Goal: Task Accomplishment & Management: Complete application form

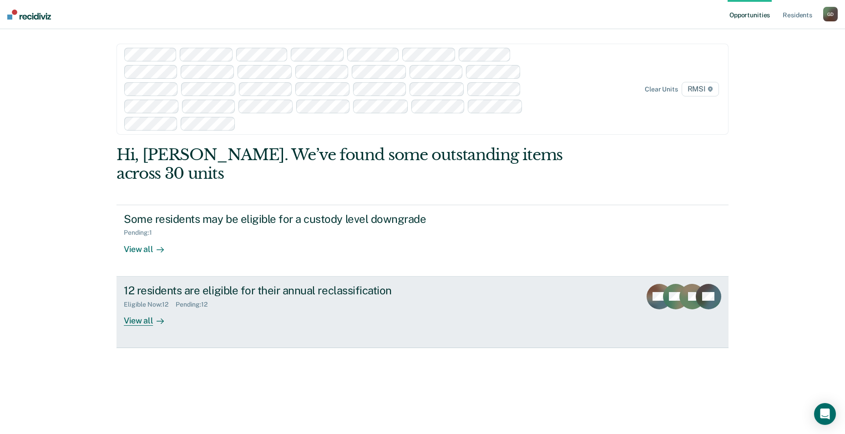
click at [139, 308] on div "View all" at bounding box center [149, 317] width 51 height 18
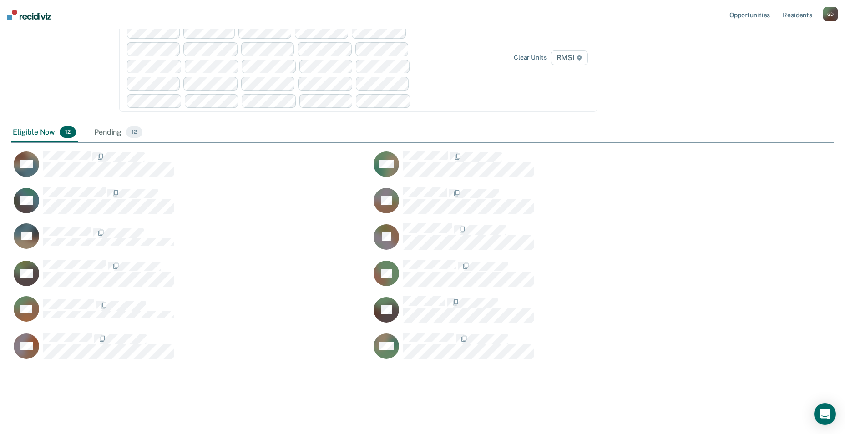
scroll to position [398, 816]
click at [111, 135] on div "Pending 12" at bounding box center [118, 133] width 52 height 20
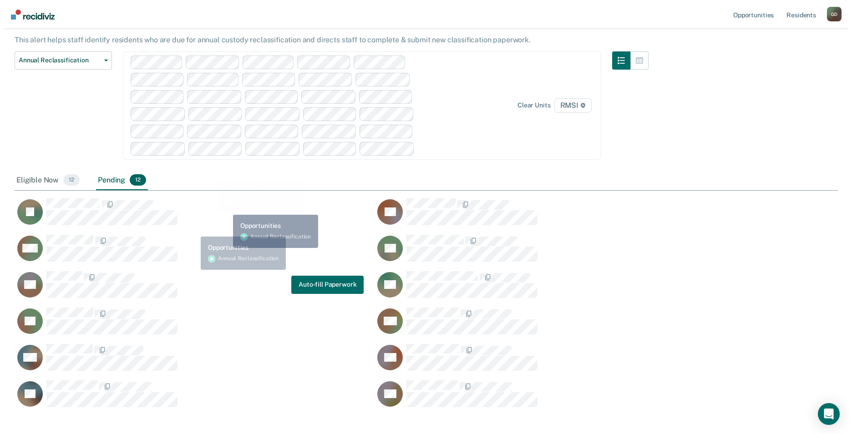
scroll to position [0, 0]
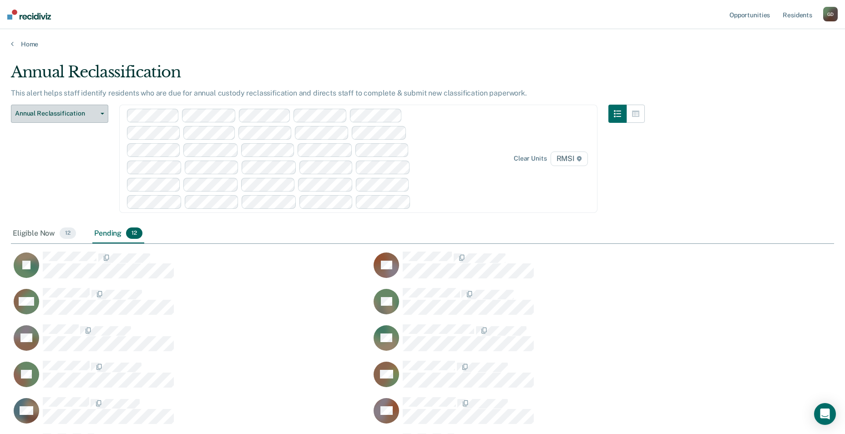
click at [65, 116] on span "Annual Reclassification" at bounding box center [56, 114] width 82 height 8
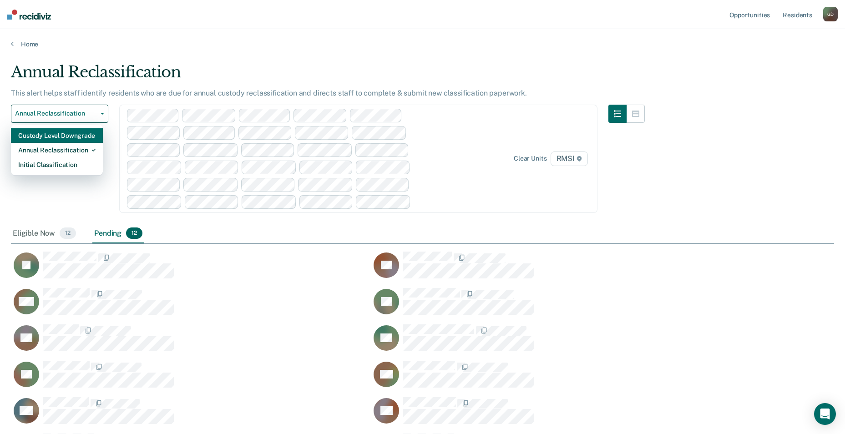
click at [70, 136] on div "Custody Level Downgrade" at bounding box center [56, 135] width 77 height 15
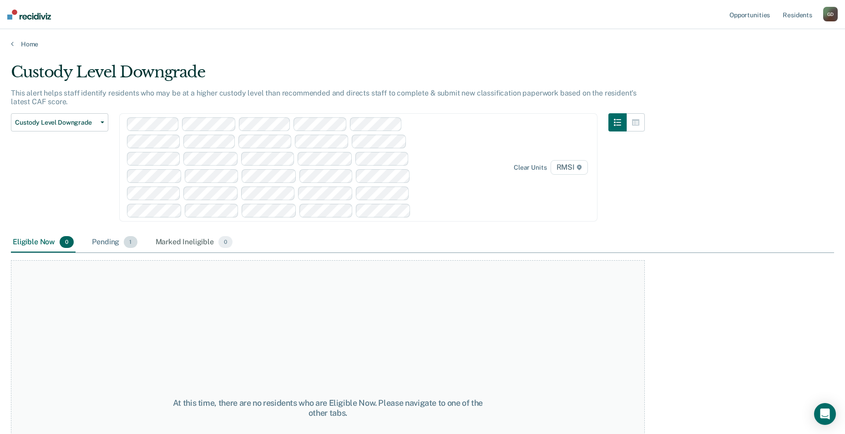
click at [112, 242] on div "Pending 1" at bounding box center [114, 242] width 49 height 20
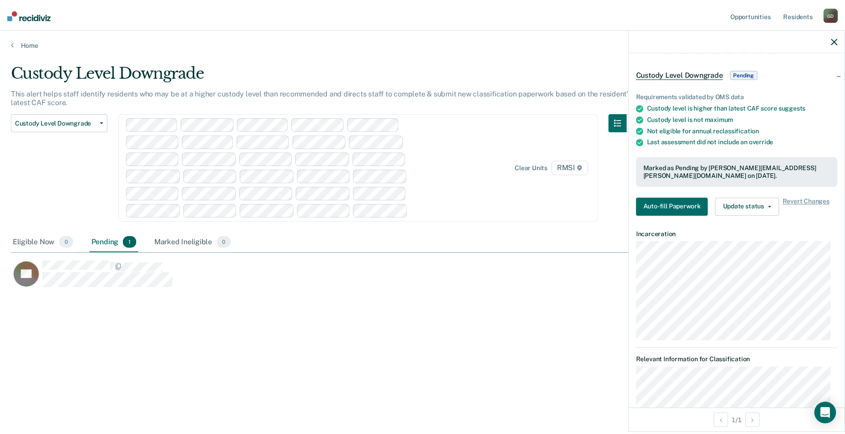
scroll to position [100, 0]
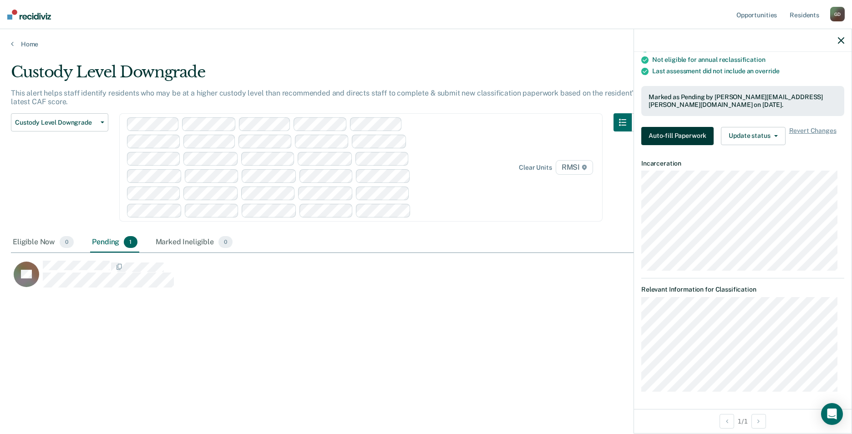
click at [681, 132] on button "Auto-fill Paperwork" at bounding box center [677, 136] width 72 height 18
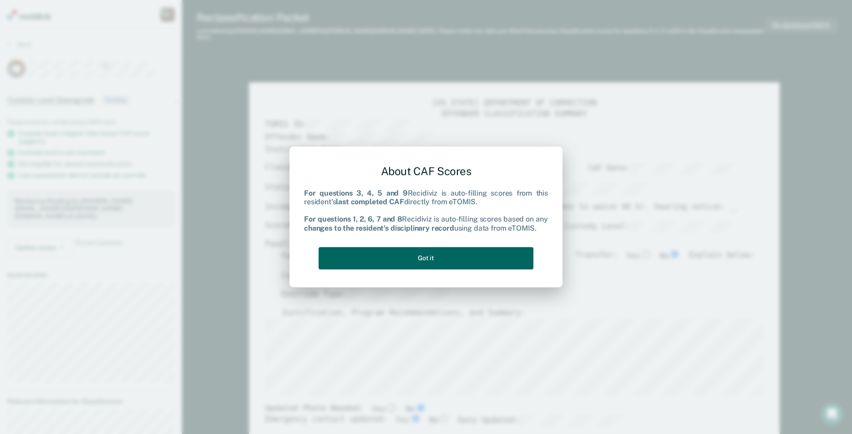
drag, startPoint x: 504, startPoint y: 257, endPoint x: 539, endPoint y: 263, distance: 36.5
click at [504, 257] on button "Got it" at bounding box center [425, 258] width 215 height 22
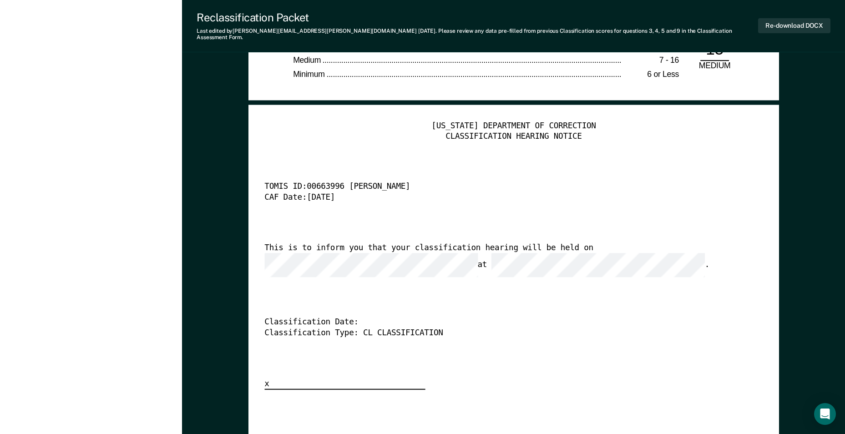
scroll to position [2183, 0]
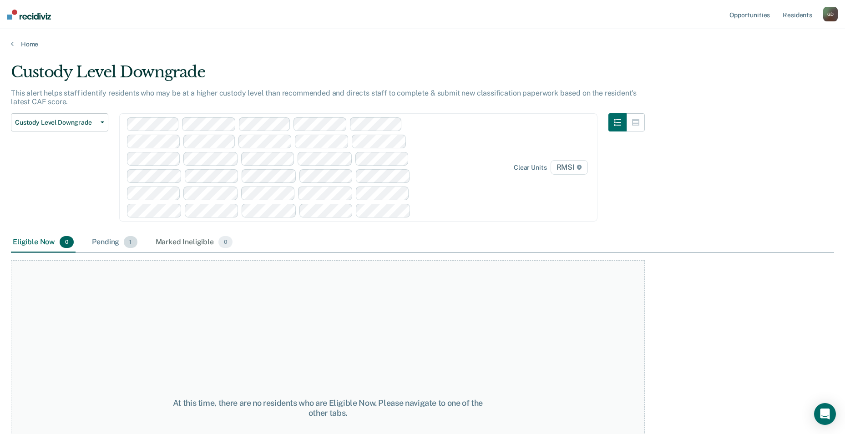
click at [105, 245] on div "Pending 1" at bounding box center [114, 242] width 49 height 20
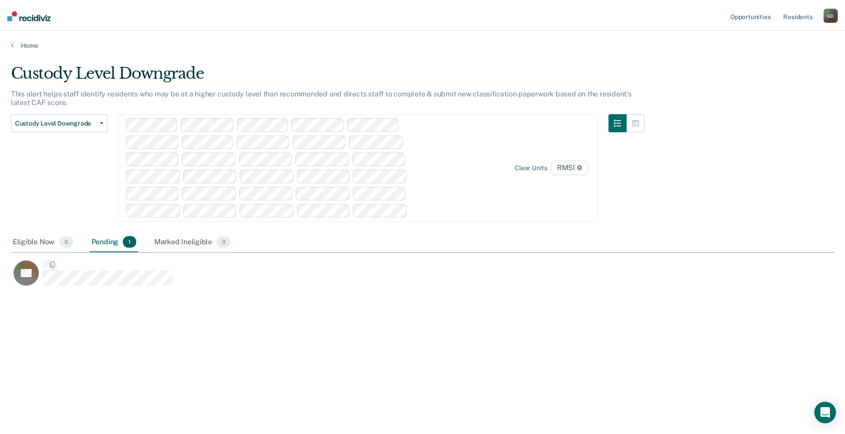
scroll to position [296, 823]
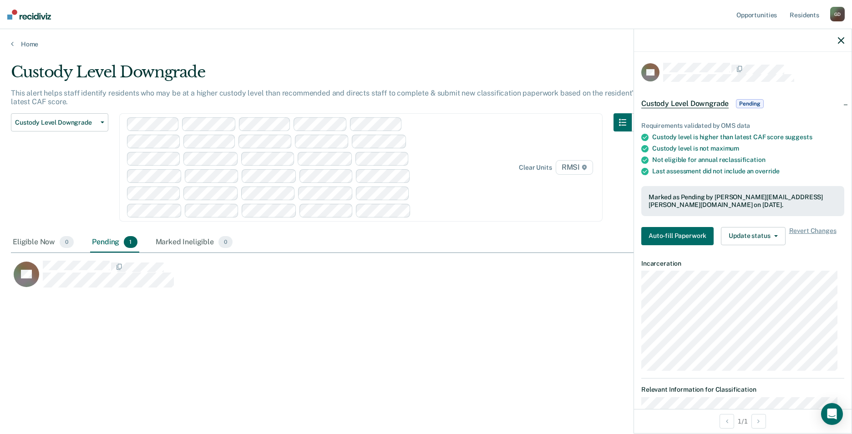
click at [840, 39] on icon "button" at bounding box center [840, 40] width 6 height 6
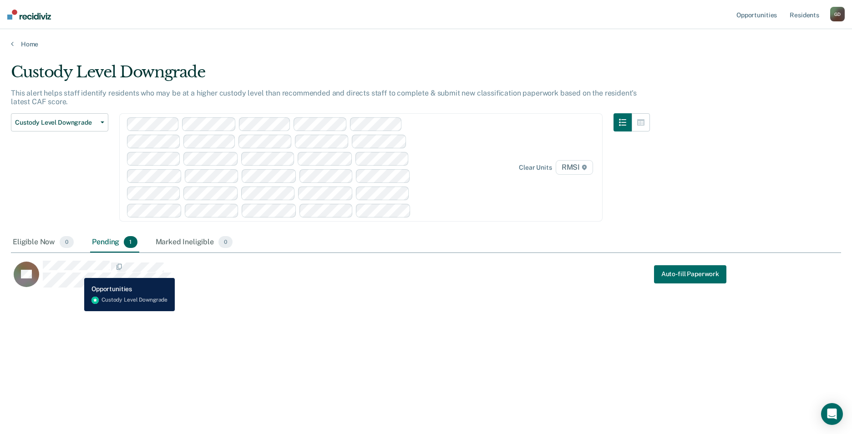
click at [77, 269] on div "CaseloadOpportunityCell-00663996" at bounding box center [108, 274] width 131 height 27
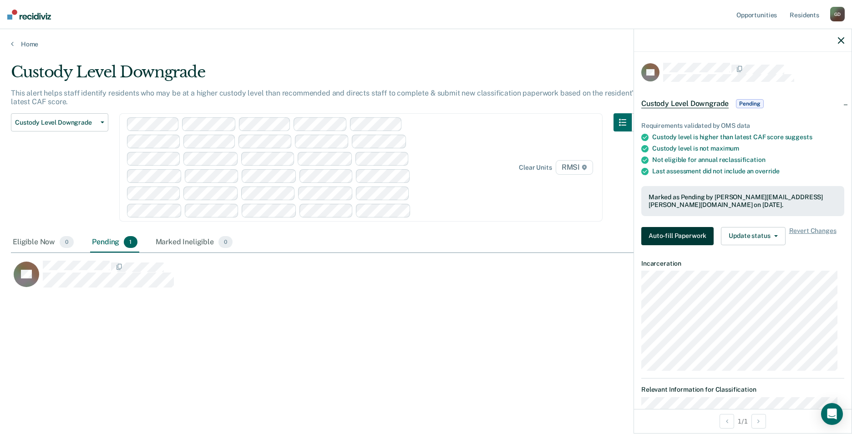
click at [681, 232] on button "Auto-fill Paperwork" at bounding box center [677, 236] width 72 height 18
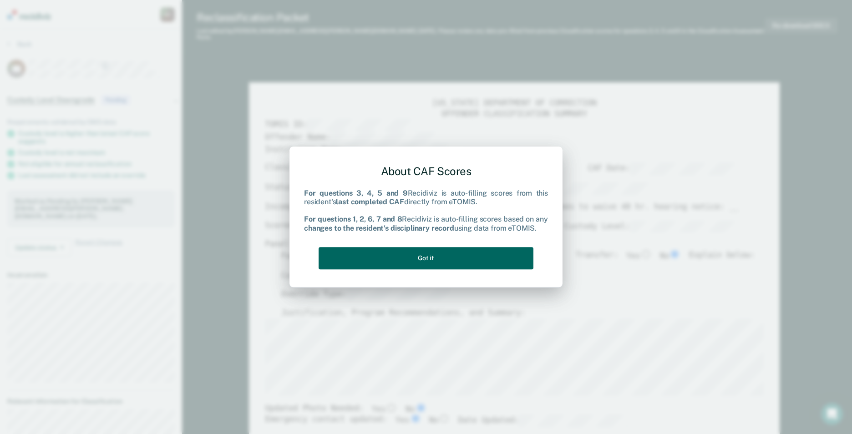
click at [479, 260] on button "Got it" at bounding box center [425, 258] width 215 height 22
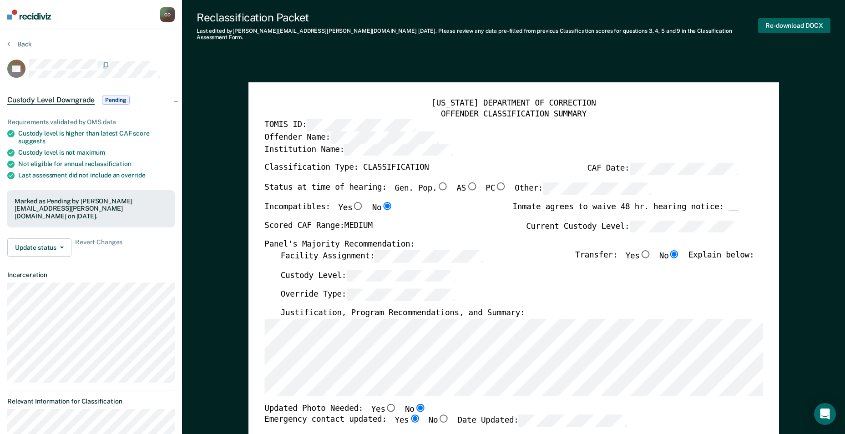
click at [807, 21] on button "Re-download DOCX" at bounding box center [794, 25] width 72 height 15
type textarea "x"
